Goal: Go to known website: Access a specific website the user already knows

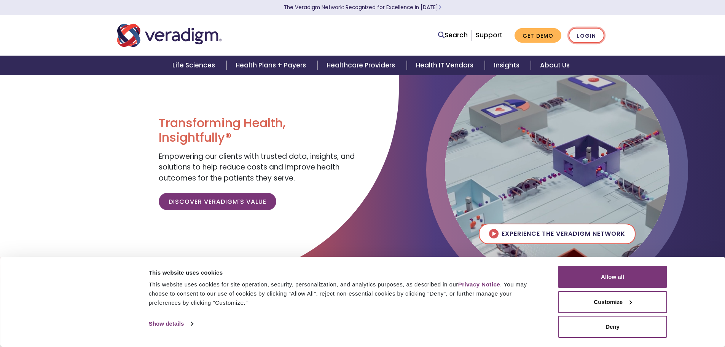
click at [595, 34] on link "Login" at bounding box center [586, 36] width 36 height 16
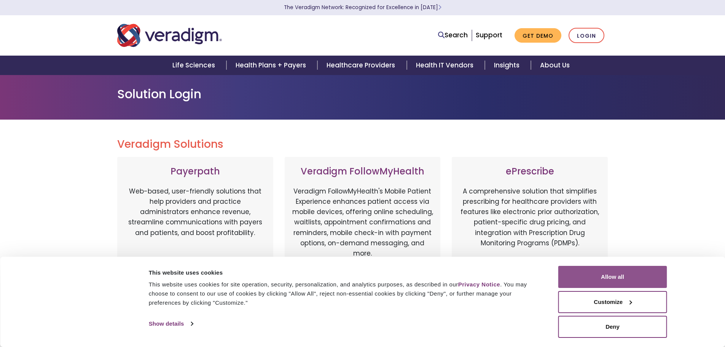
click at [632, 269] on button "Allow all" at bounding box center [612, 277] width 109 height 22
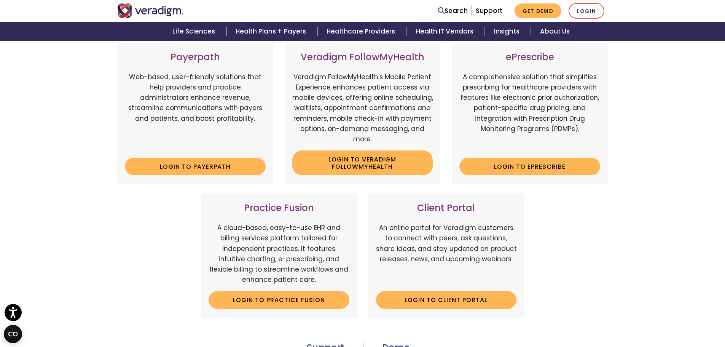
scroll to position [76, 0]
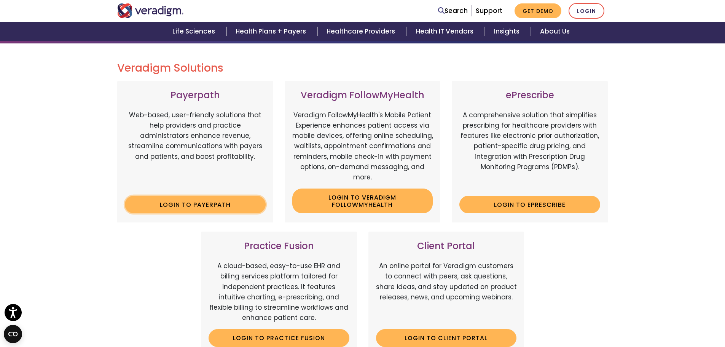
click at [179, 198] on link "Login to Payerpath" at bounding box center [195, 205] width 141 height 18
click at [76, 283] on div "Veradigm Solutions Payerpath Web-based, user-friendly solutions that help provi…" at bounding box center [362, 271] width 725 height 456
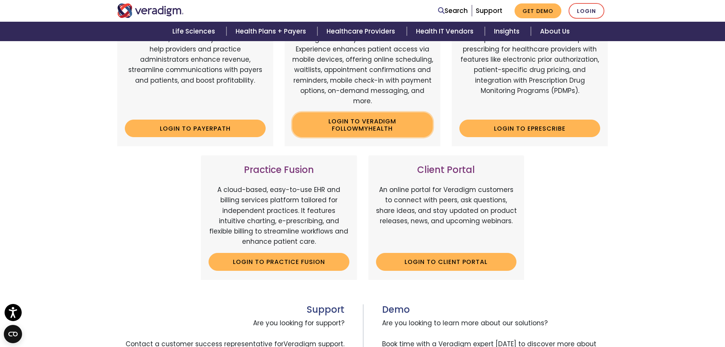
click at [359, 132] on link "Login to Veradigm FollowMyHealth" at bounding box center [362, 124] width 141 height 25
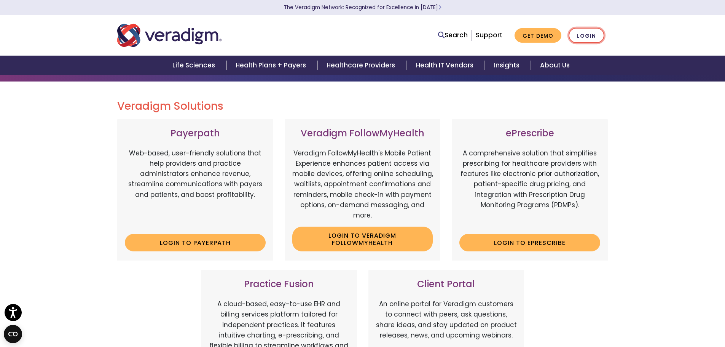
click at [589, 38] on link "Login" at bounding box center [586, 36] width 36 height 16
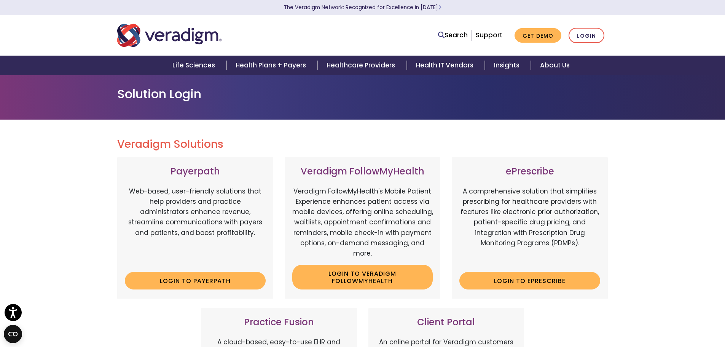
click at [709, 220] on div "Veradigm Solutions Payerpath Web-based, user-friendly solutions that help provi…" at bounding box center [362, 347] width 725 height 456
click at [170, 284] on link "Login to Payerpath" at bounding box center [195, 281] width 141 height 18
